Goal: Transaction & Acquisition: Purchase product/service

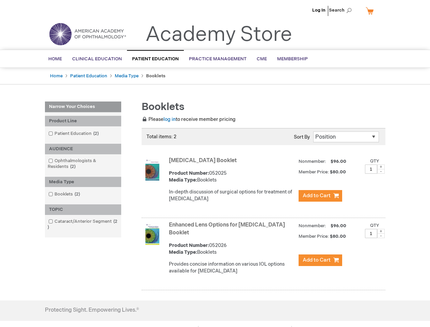
click at [342, 10] on span "Search" at bounding box center [342, 10] width 26 height 14
click at [83, 121] on div "Product Line" at bounding box center [83, 121] width 76 height 11
click at [83, 149] on div "AUDIENCE" at bounding box center [83, 149] width 76 height 11
click at [83, 182] on div "Media Type" at bounding box center [83, 182] width 76 height 11
click at [83, 209] on div "TOPIC" at bounding box center [83, 209] width 76 height 11
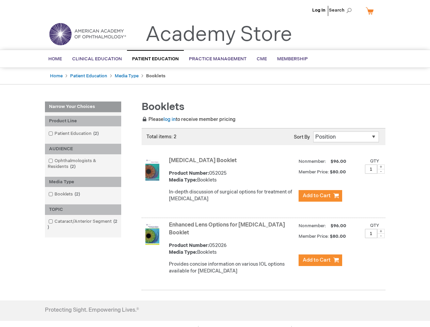
click at [381, 167] on span at bounding box center [380, 166] width 7 height 5
click at [381, 171] on span at bounding box center [380, 171] width 7 height 5
type input "1"
click at [381, 231] on span at bounding box center [380, 231] width 7 height 5
click at [381, 235] on span at bounding box center [380, 235] width 7 height 5
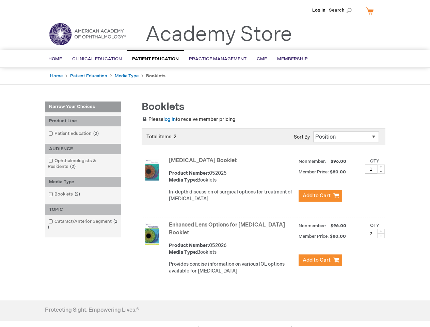
type input "1"
